Goal: Task Accomplishment & Management: Use online tool/utility

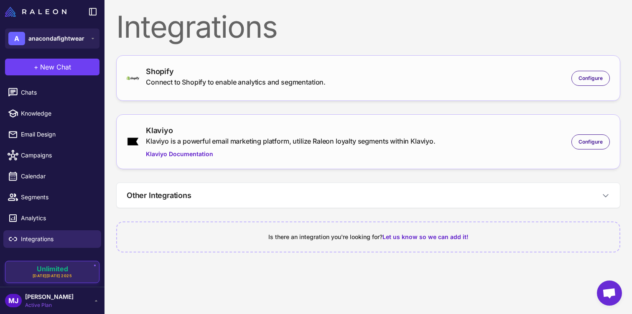
click at [66, 272] on span "Unlimited [DATE][DATE] 2025" at bounding box center [53, 271] width 40 height 13
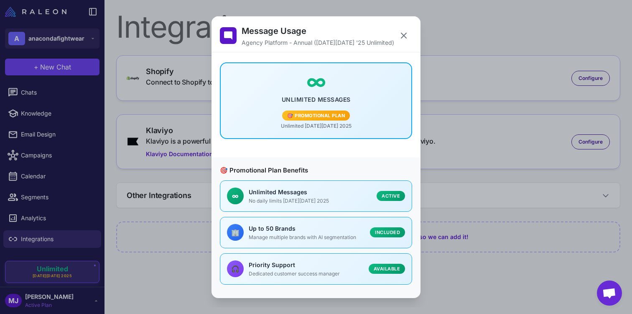
click at [66, 272] on div "Message Usage Agency Platform - Annual ([DATE][DATE] '25 Unlimited) ∞ Unlimited…" at bounding box center [316, 157] width 632 height 300
click at [53, 117] on div "Message Usage Agency Platform - Annual ([DATE][DATE] '25 Unlimited) ∞ Unlimited…" at bounding box center [316, 157] width 632 height 300
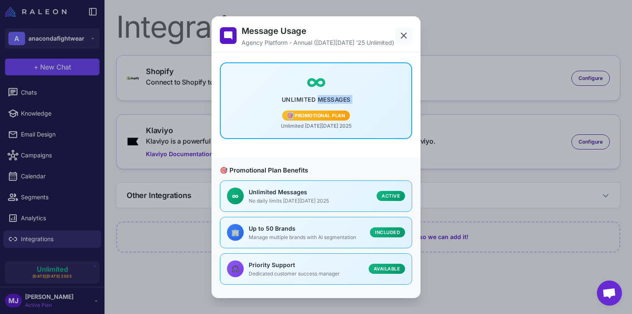
click at [404, 29] on button at bounding box center [404, 35] width 17 height 17
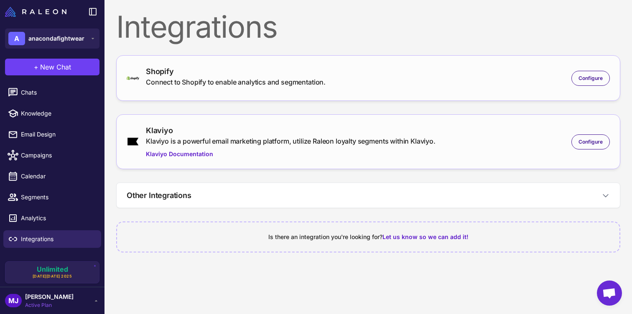
click at [45, 124] on li "Email Design" at bounding box center [52, 134] width 105 height 21
click at [45, 128] on link "Email Design" at bounding box center [52, 134] width 98 height 18
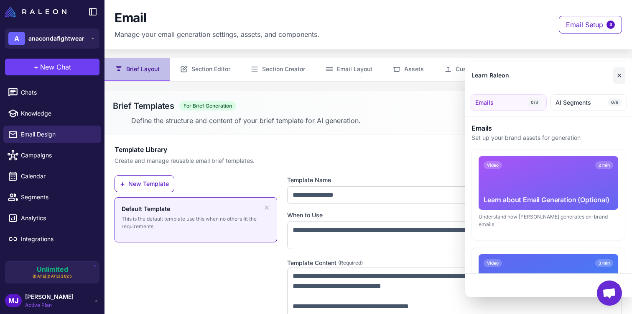
click at [622, 81] on button "✕" at bounding box center [620, 75] width 12 height 17
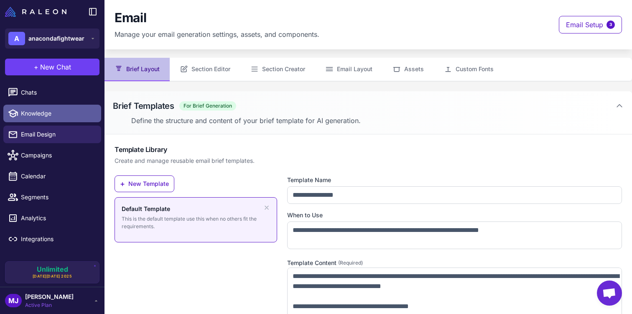
click at [58, 120] on link "Knowledge" at bounding box center [52, 114] width 98 height 18
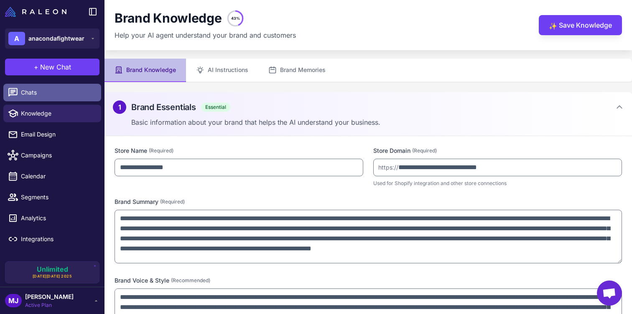
click at [67, 100] on link "Chats" at bounding box center [52, 93] width 98 height 18
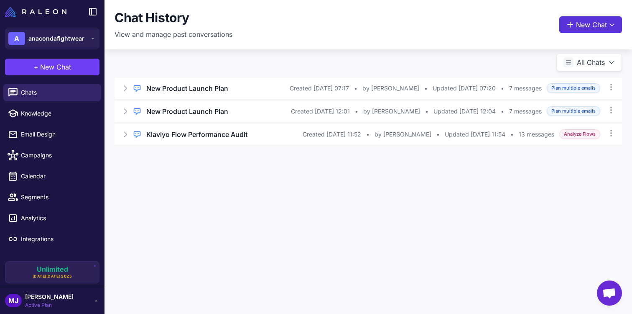
click at [594, 33] on button "New Chat" at bounding box center [591, 24] width 63 height 17
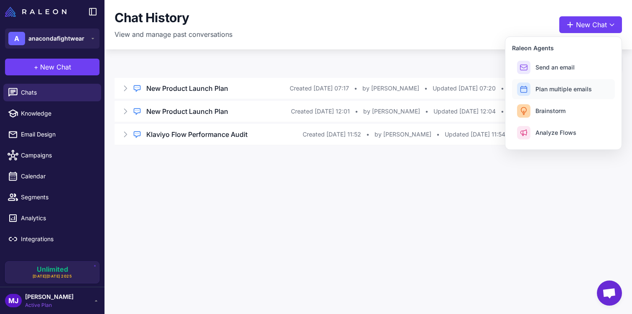
click at [581, 93] on span "Plan multiple emails" at bounding box center [564, 88] width 56 height 9
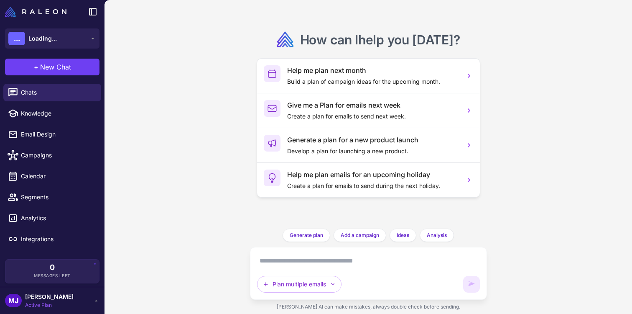
click at [372, 256] on textarea at bounding box center [368, 260] width 223 height 13
paste textarea "**********"
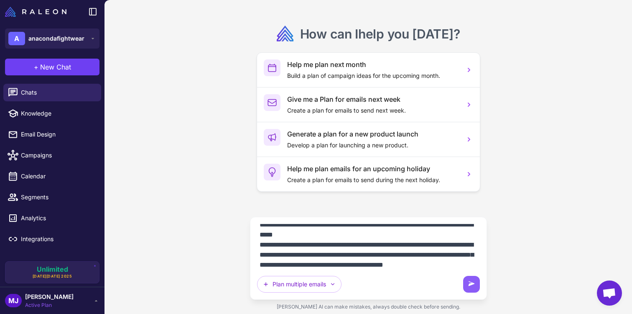
scroll to position [19, 0]
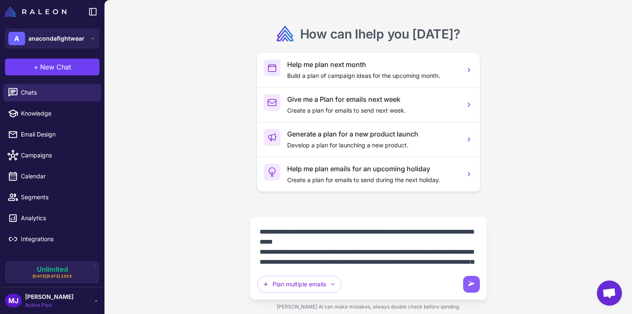
click at [286, 231] on textarea "**********" at bounding box center [368, 245] width 223 height 43
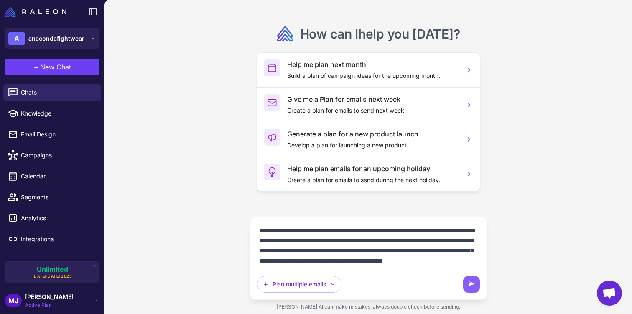
scroll to position [40, 0]
click at [367, 258] on textarea "**********" at bounding box center [368, 245] width 223 height 43
click at [357, 240] on textarea "**********" at bounding box center [368, 245] width 223 height 43
click at [381, 258] on textarea "**********" at bounding box center [368, 245] width 223 height 43
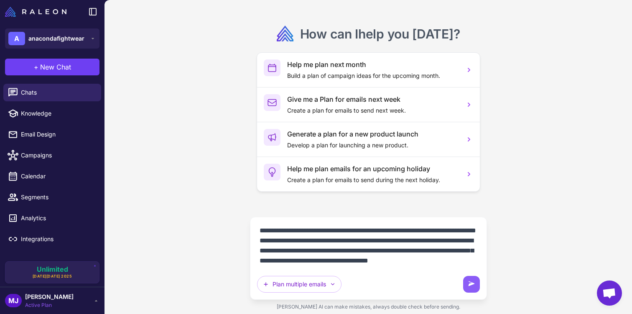
type textarea "**********"
click at [462, 281] on div "**********" at bounding box center [368, 258] width 223 height 69
click at [468, 282] on icon at bounding box center [472, 284] width 8 height 8
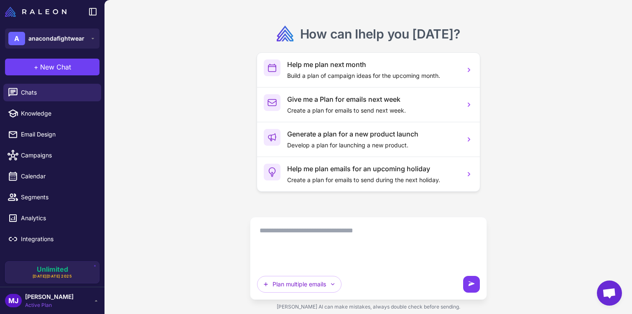
scroll to position [0, 0]
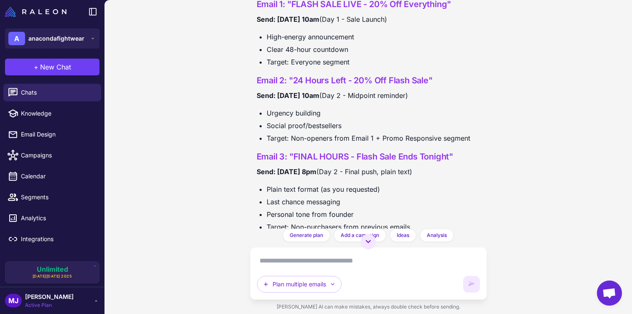
scroll to position [389, 0]
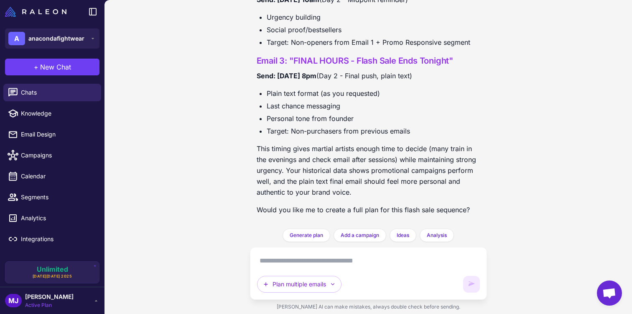
click at [376, 261] on textarea at bounding box center [368, 260] width 223 height 13
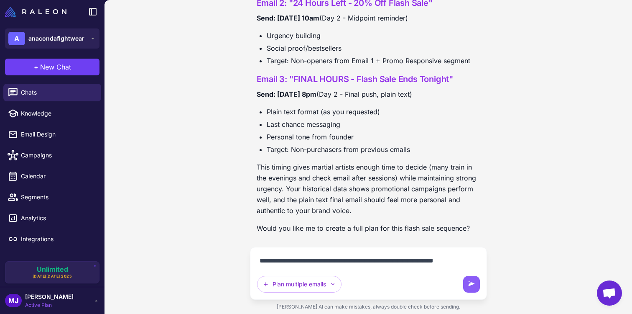
scroll to position [381, 0]
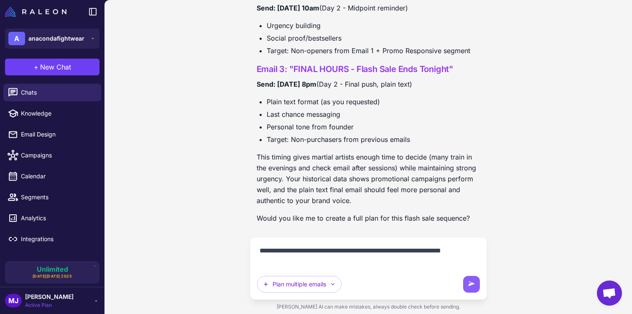
type textarea "**********"
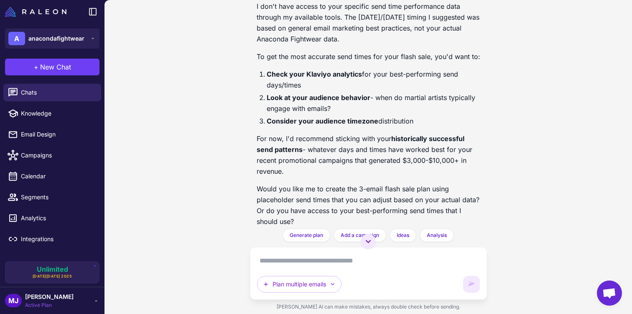
scroll to position [841, 0]
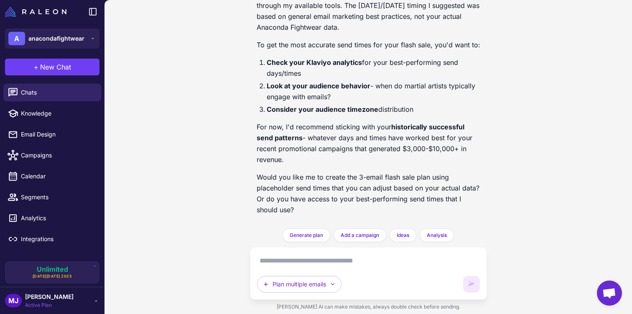
click at [323, 263] on textarea at bounding box center [368, 260] width 223 height 13
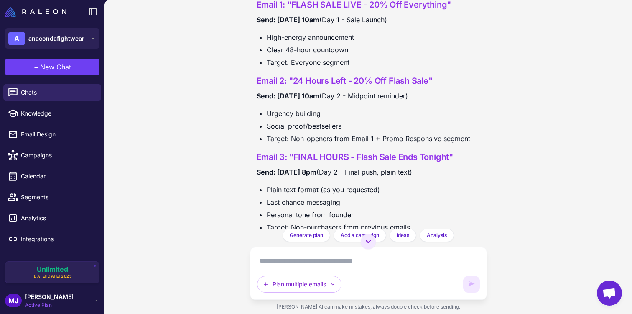
scroll to position [0, 0]
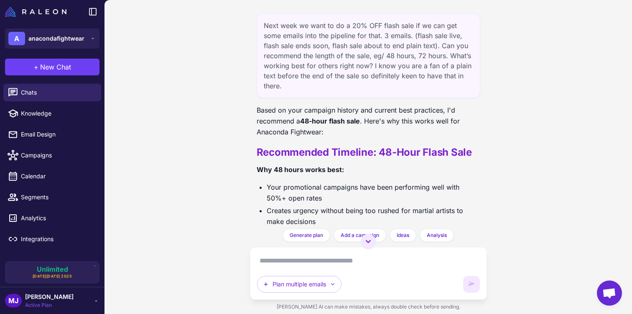
click at [369, 36] on div "Next week we want to do a 20% OFF flash sale if we can get some emails into the…" at bounding box center [369, 55] width 224 height 84
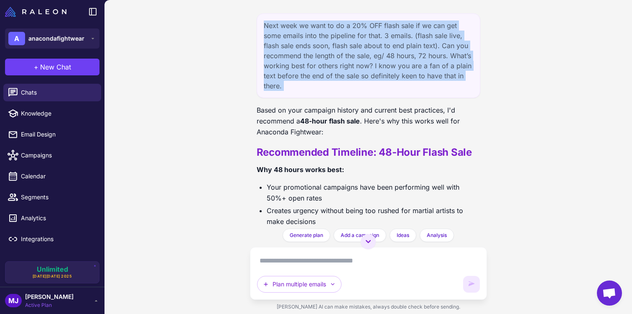
click at [369, 36] on div "Next week we want to do a 20% OFF flash sale if we can get some emails into the…" at bounding box center [369, 55] width 224 height 84
copy div "Next week we want to do a 20% OFF flash sale if we can get some emails into the…"
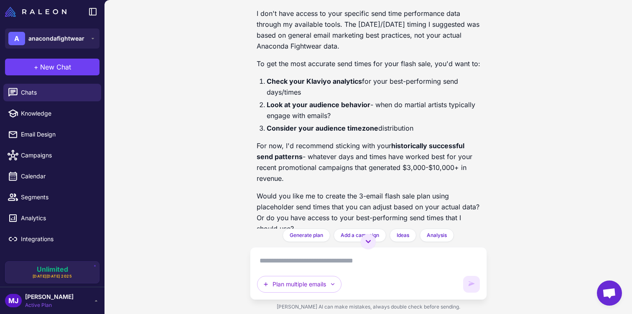
scroll to position [841, 0]
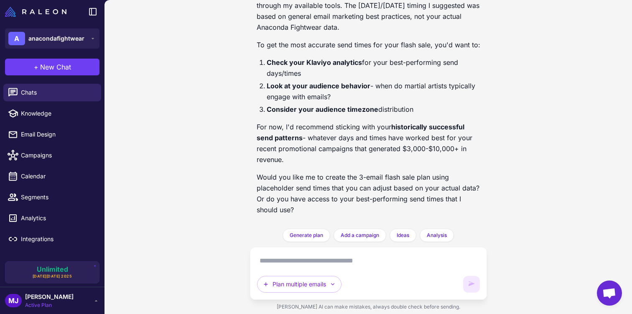
click at [334, 259] on textarea at bounding box center [368, 260] width 223 height 13
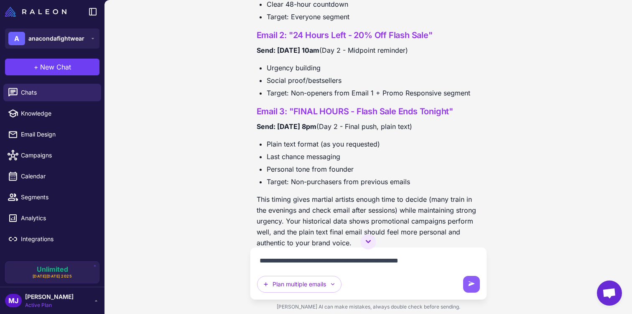
scroll to position [340, 0]
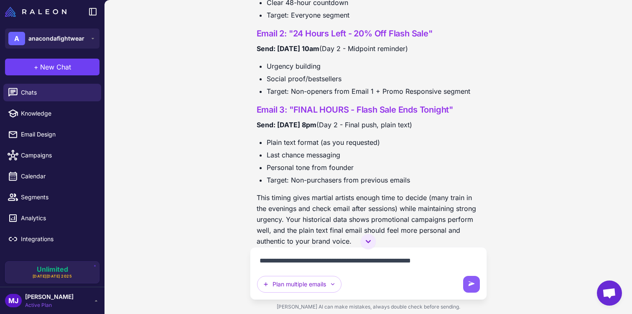
type textarea "**********"
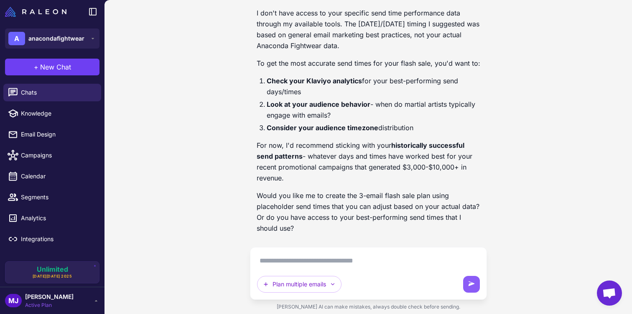
scroll to position [908, 0]
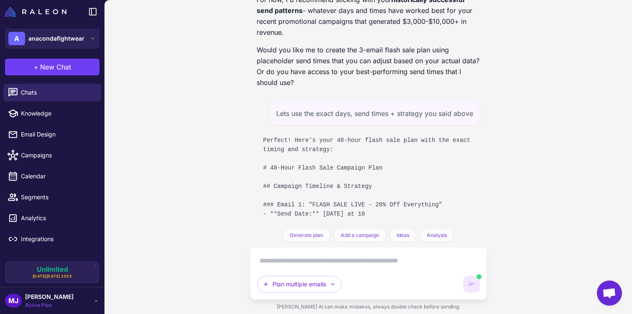
click at [189, 148] on div "Next week we want to do a 20% OFF flash sale if we can get some emails into the…" at bounding box center [369, 157] width 528 height 314
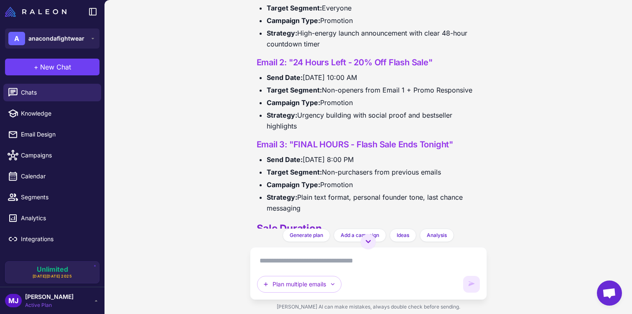
scroll to position [1310, 0]
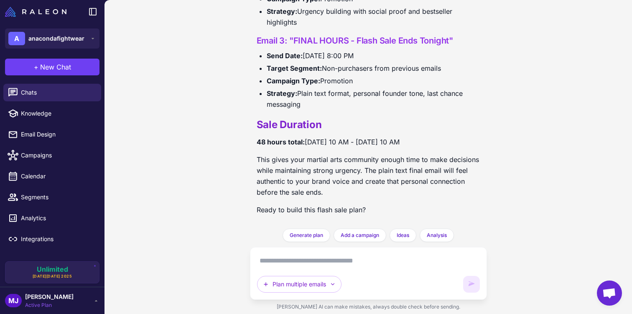
click at [335, 261] on textarea at bounding box center [368, 260] width 223 height 13
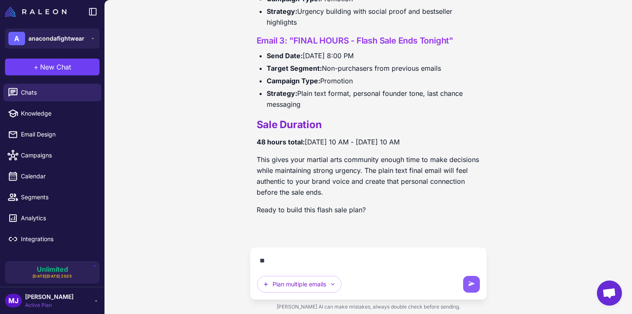
type textarea "***"
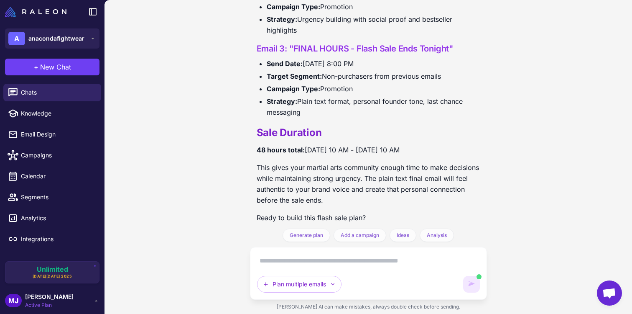
scroll to position [1378, 0]
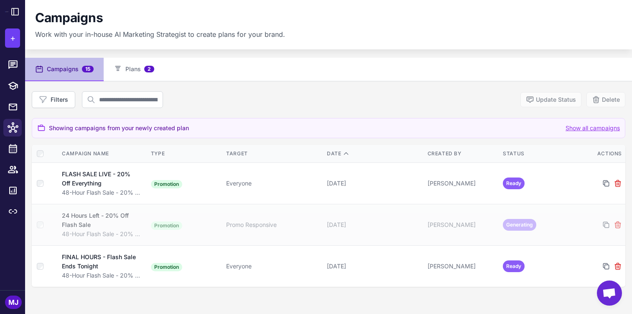
click at [417, 89] on div "Campaigns 15 Plans 2 Filters Update Status Delete Showing campaigns from your n…" at bounding box center [328, 215] width 607 height 314
click at [136, 64] on button "Plans 2" at bounding box center [134, 69] width 61 height 23
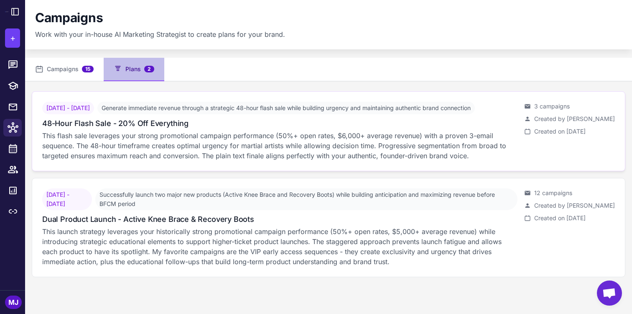
click at [207, 157] on p "This flash sale leverages your strong promotional campaign performance (50%+ op…" at bounding box center [280, 145] width 476 height 30
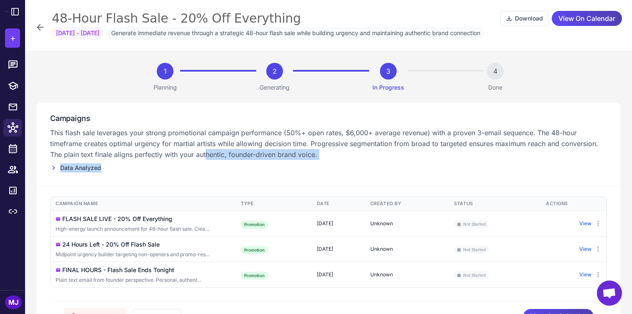
drag, startPoint x: 207, startPoint y: 157, endPoint x: 144, endPoint y: 169, distance: 64.3
click at [144, 169] on div "Campaigns This flash sale leverages your strong promotional campaign performanc…" at bounding box center [329, 144] width 584 height 84
click at [144, 169] on div "Data Analyzed" at bounding box center [328, 167] width 557 height 9
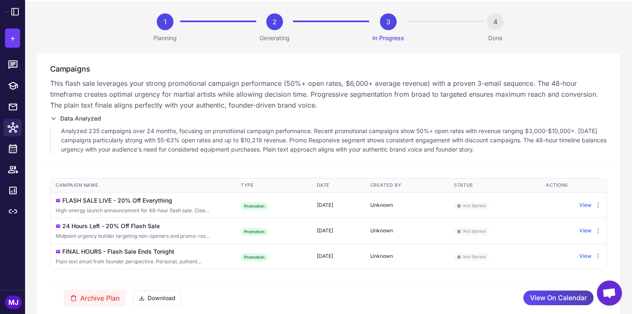
scroll to position [70, 0]
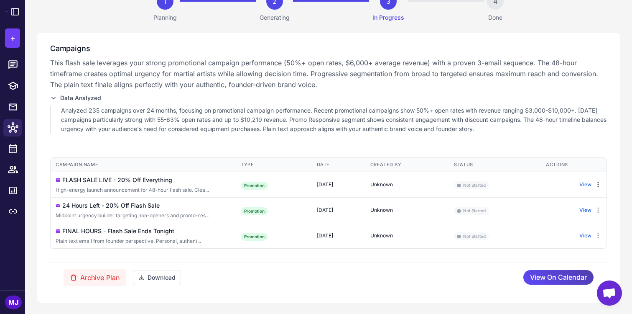
click at [595, 186] on icon at bounding box center [598, 184] width 7 height 7
click at [601, 149] on div "Campaign Name Type Target Segment Date Created By Status Actions FLASH SALE LIV…" at bounding box center [329, 224] width 584 height 155
click at [581, 184] on button "View" at bounding box center [586, 185] width 12 height 8
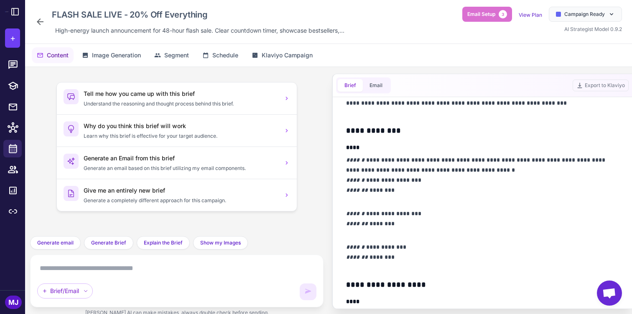
scroll to position [236, 0]
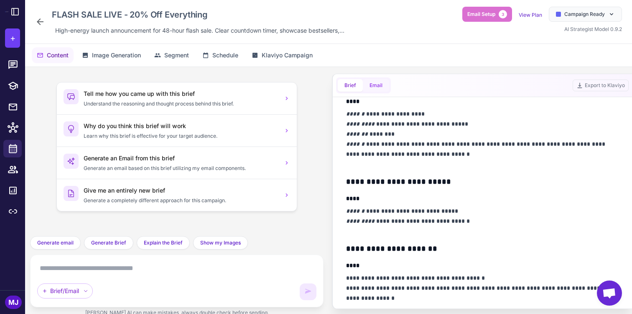
click at [380, 91] on button "Email" at bounding box center [376, 85] width 26 height 13
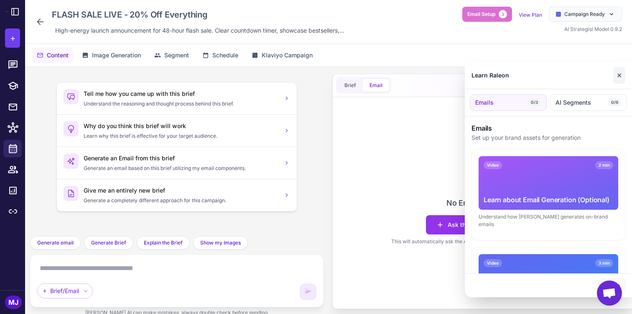
click at [624, 80] on button "✕" at bounding box center [620, 75] width 12 height 17
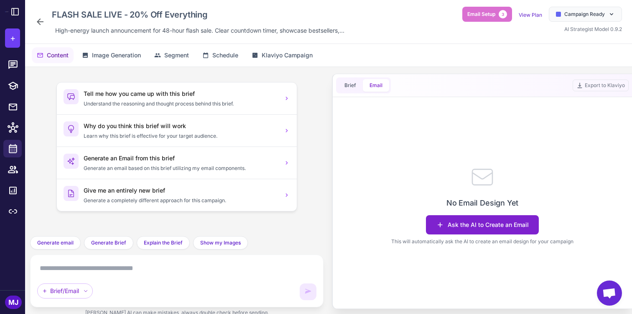
click at [478, 225] on button "Ask the AI to Create an Email" at bounding box center [482, 224] width 113 height 19
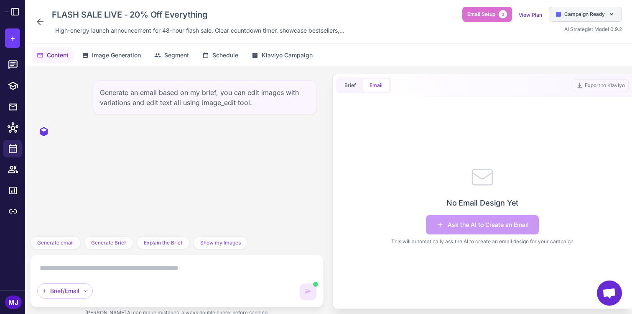
click at [600, 18] on div "Campaign Ready" at bounding box center [585, 14] width 73 height 15
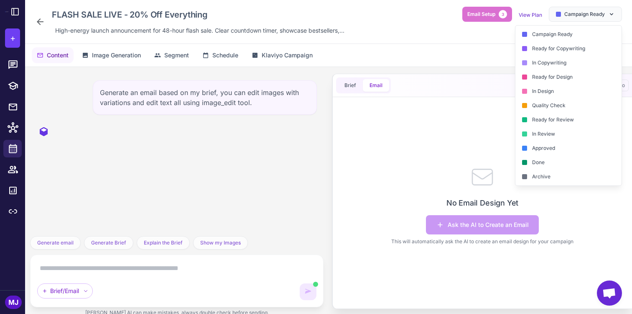
click at [433, 65] on div "Content Image Generation Segment Schedule Klaviyo Campaign" at bounding box center [328, 55] width 607 height 23
click at [570, 15] on span "Campaign Ready" at bounding box center [585, 14] width 41 height 8
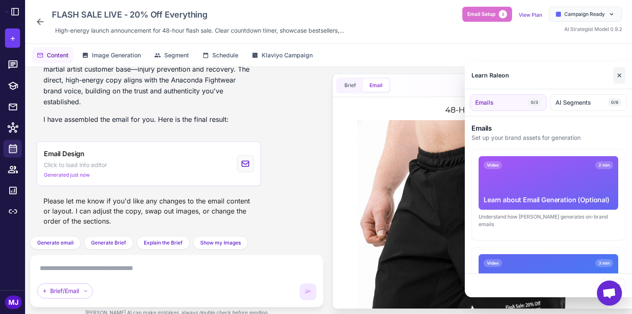
click at [616, 76] on button "✕" at bounding box center [620, 75] width 12 height 17
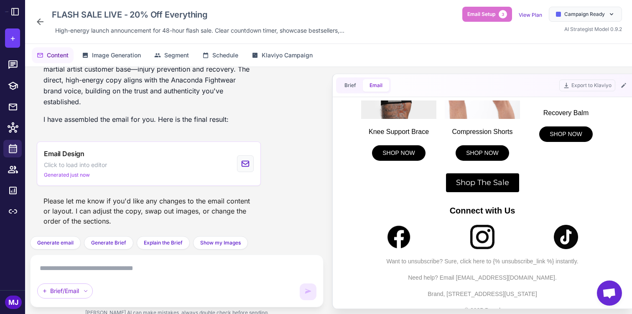
scroll to position [574, 0]
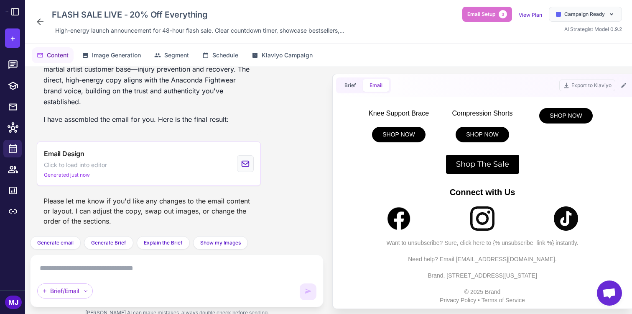
click at [350, 78] on div "Brief Email" at bounding box center [363, 85] width 55 height 16
click at [350, 82] on span "Brief" at bounding box center [351, 86] width 12 height 8
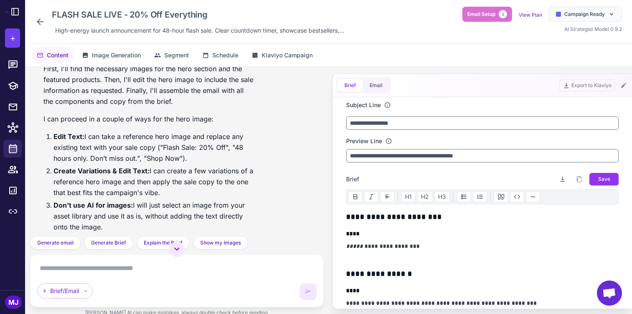
scroll to position [0, 0]
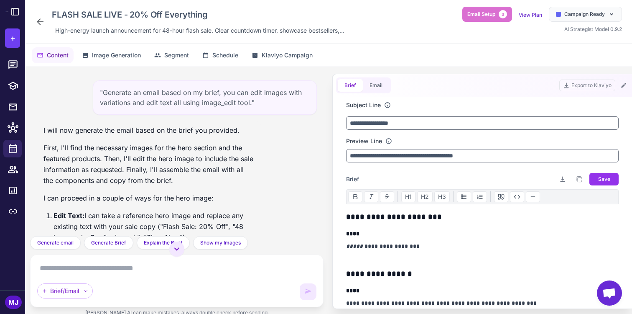
click at [43, 27] on div "FLASH SALE LIVE - 20% Off Everything High-energy launch announcement for 48-hou…" at bounding box center [191, 22] width 313 height 30
click at [42, 26] on icon at bounding box center [40, 22] width 10 height 10
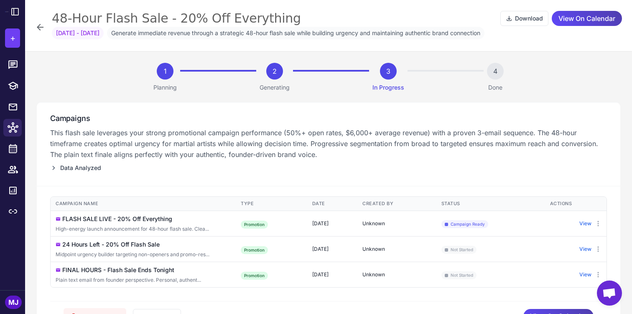
scroll to position [39, 0]
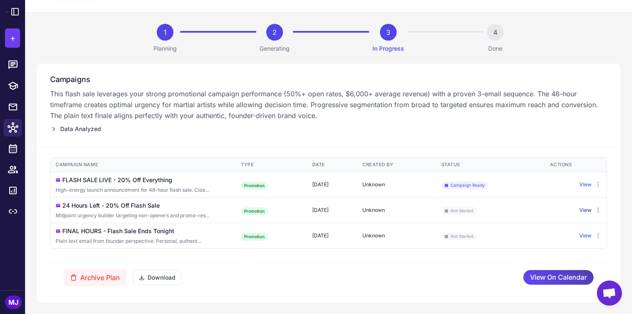
click at [580, 210] on button "View" at bounding box center [586, 210] width 12 height 8
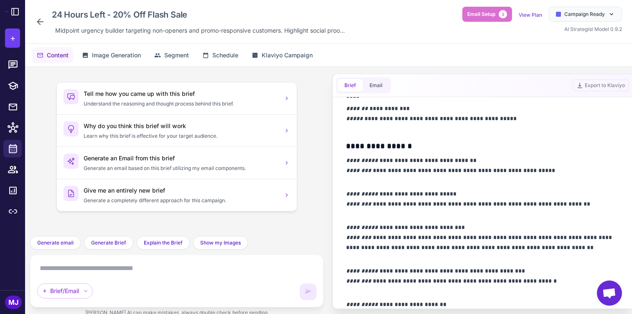
scroll to position [814, 0]
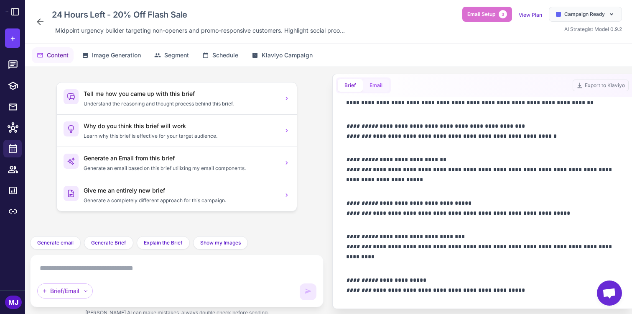
click at [379, 85] on button "Email" at bounding box center [376, 85] width 26 height 13
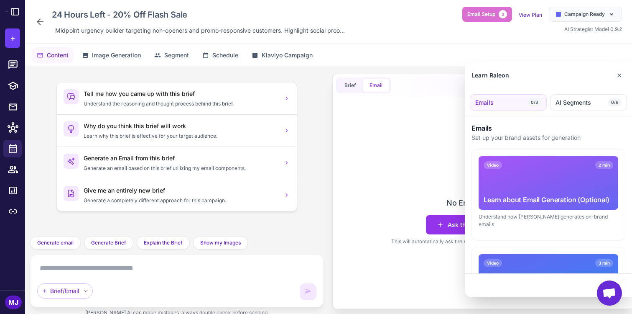
click at [433, 224] on div at bounding box center [316, 157] width 632 height 314
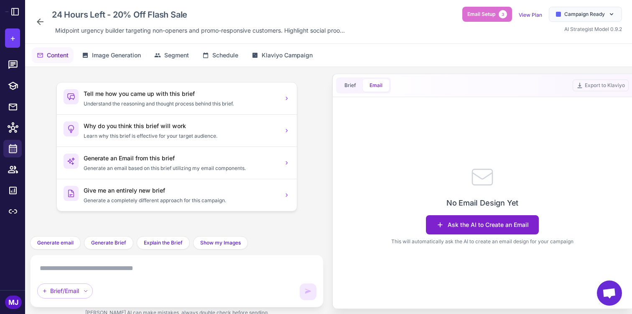
click at [455, 227] on button "Ask the AI to Create an Email" at bounding box center [482, 224] width 113 height 19
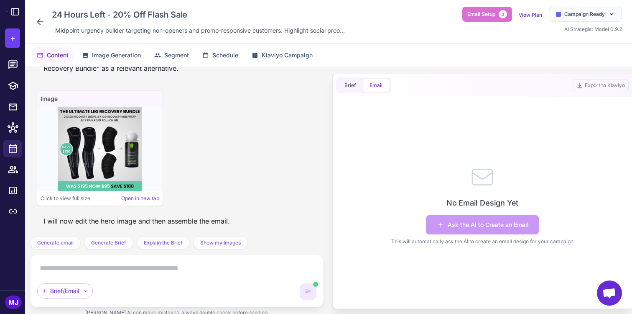
scroll to position [871, 0]
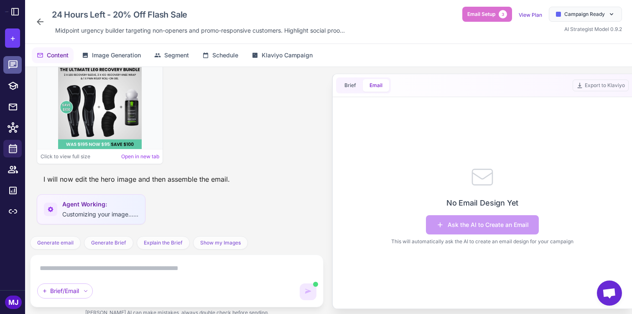
click at [4, 72] on link at bounding box center [12, 65] width 18 height 18
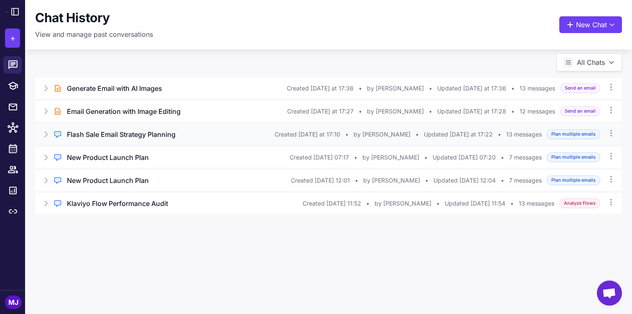
click at [213, 135] on div "Flash Sale Email Strategy Planning" at bounding box center [171, 134] width 208 height 10
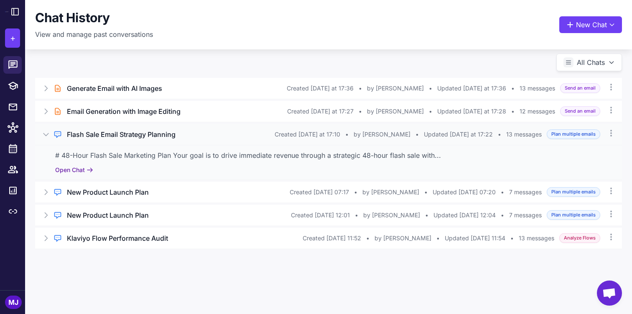
click at [82, 169] on button "Open Chat" at bounding box center [74, 169] width 38 height 9
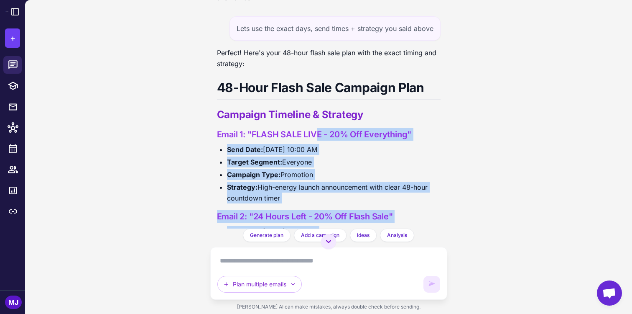
scroll to position [1068, 0]
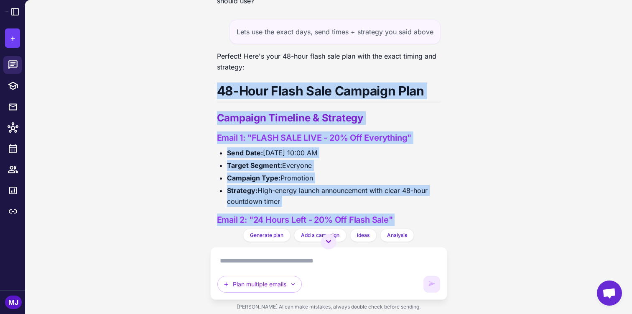
drag, startPoint x: 333, startPoint y: 176, endPoint x: 213, endPoint y: 102, distance: 141.2
click at [213, 102] on div "Flash Sale Email Strategy Planning Today Next week we want to do a 20% OFF flas…" at bounding box center [328, 114] width 237 height 228
copy div "48-Hour Flash Sale Campaign Plan Campaign Timeline & Strategy Email 1: "FLASH S…"
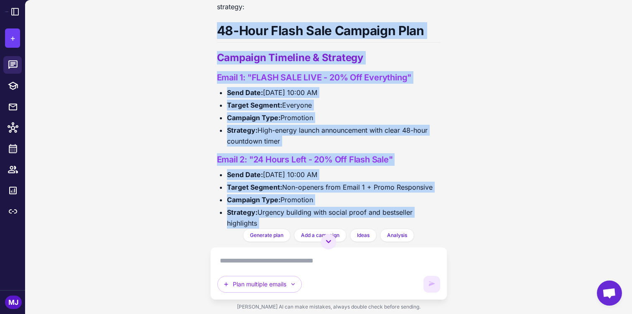
scroll to position [1153, 0]
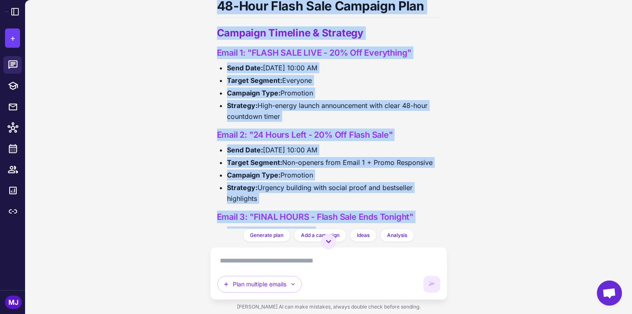
click at [488, 59] on div "Flash Sale Email Strategy Planning Today Next week we want to do a 20% OFF flas…" at bounding box center [328, 157] width 607 height 314
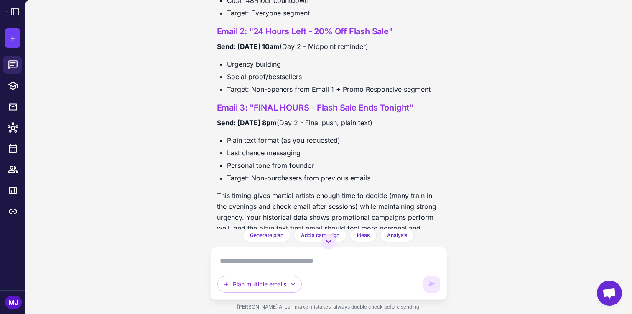
scroll to position [390, 0]
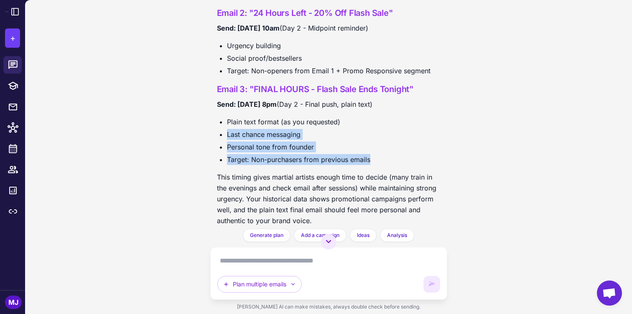
drag, startPoint x: 387, startPoint y: 159, endPoint x: 369, endPoint y: 118, distance: 44.6
click at [369, 118] on ul "Plain text format (as you requested) Last chance messaging Personal tone from f…" at bounding box center [329, 140] width 224 height 49
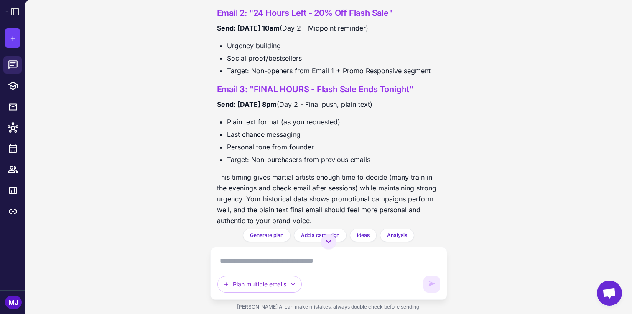
click at [374, 144] on li "Personal tone from founder" at bounding box center [334, 146] width 214 height 11
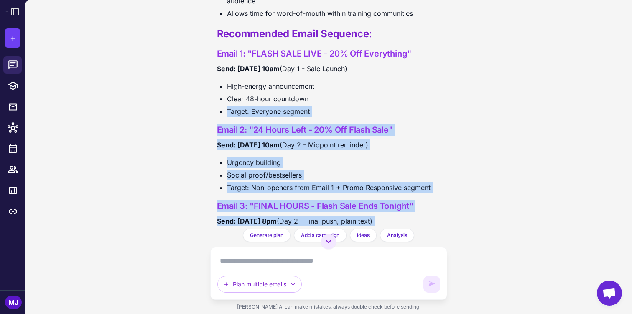
scroll to position [249, 0]
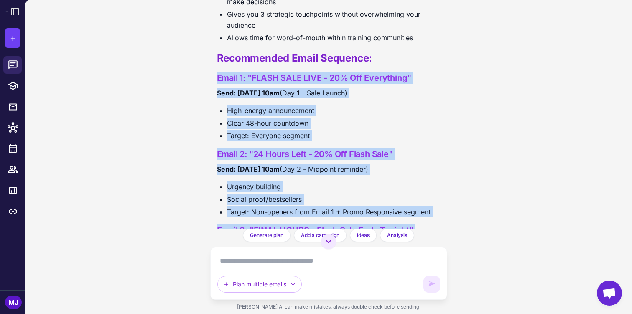
drag, startPoint x: 387, startPoint y: 144, endPoint x: 213, endPoint y: 69, distance: 189.6
click at [213, 69] on div "Flash Sale Email Strategy Planning Today Next week we want to do a 20% OFF flas…" at bounding box center [328, 114] width 237 height 228
copy div "Email 1: "FLASH SALE LIVE - 20% Off Everything" Send: Tuesday 10am (Day 1 - Sal…"
